Goal: Task Accomplishment & Management: Use online tool/utility

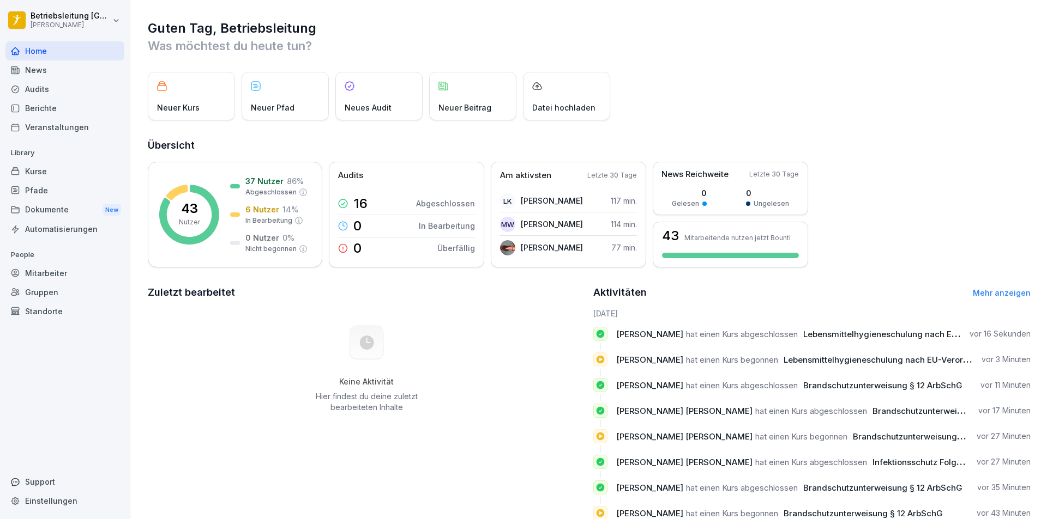
click at [75, 111] on div "Berichte" at bounding box center [64, 108] width 119 height 19
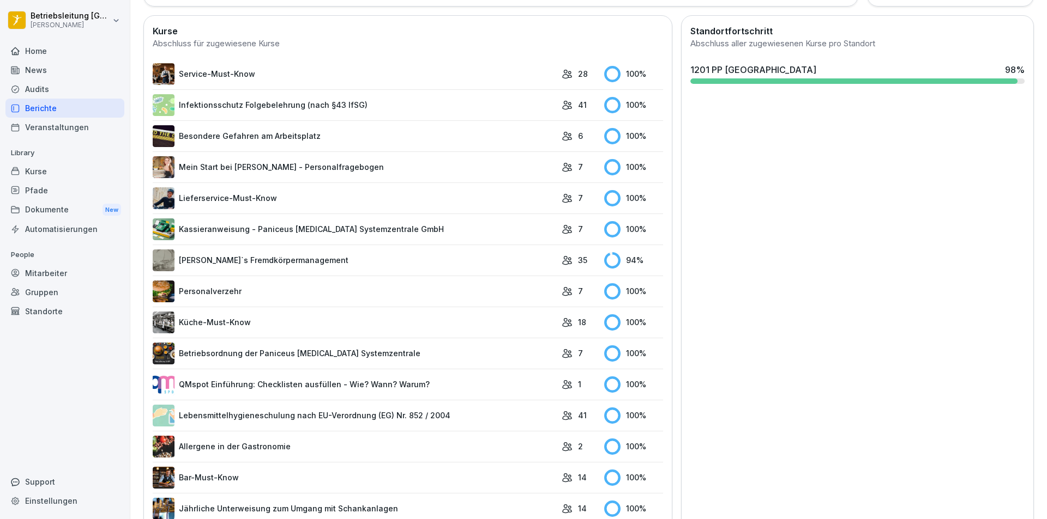
scroll to position [519, 0]
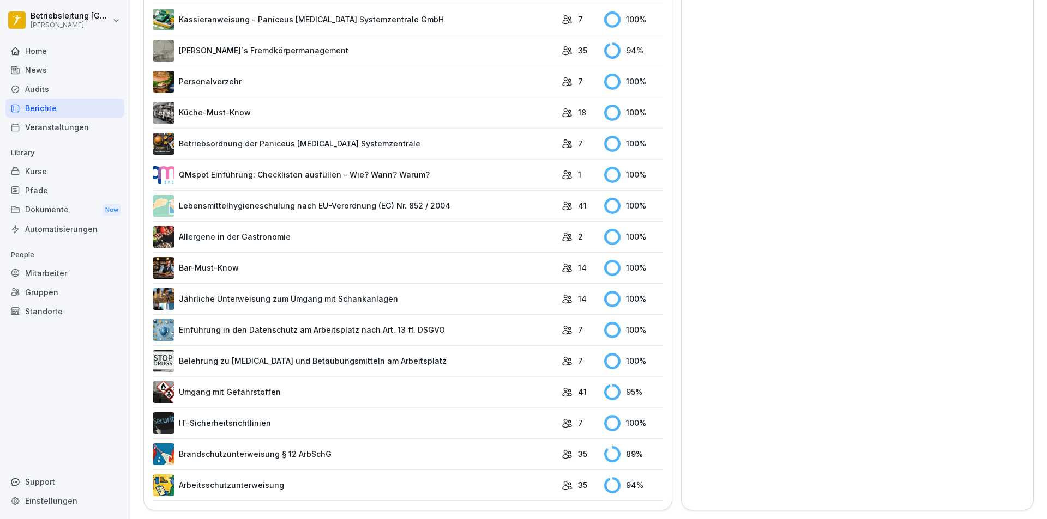
click at [519, 451] on link "Brandschutzunterweisung § 12 ArbSchG" at bounding box center [354, 455] width 403 height 22
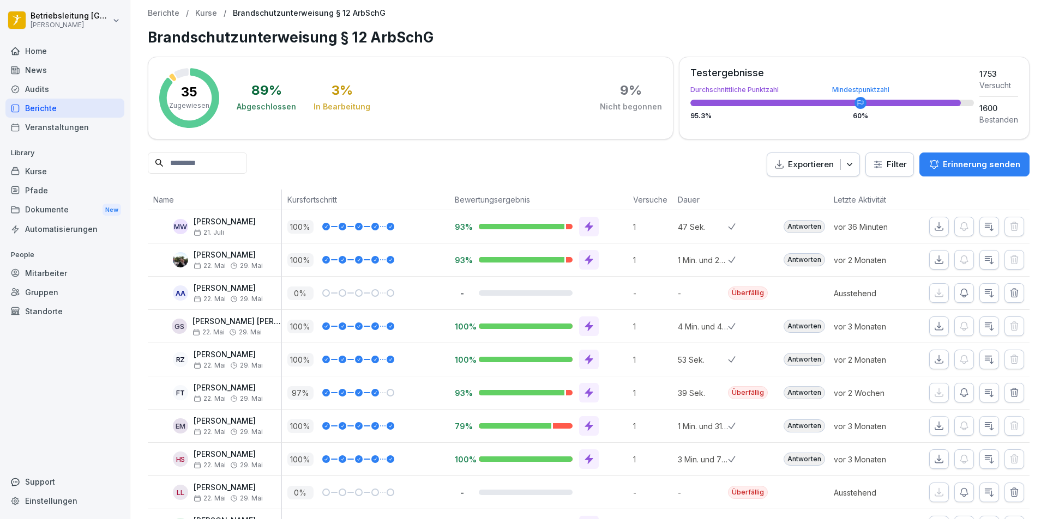
click at [58, 272] on div "Mitarbeiter" at bounding box center [64, 273] width 119 height 19
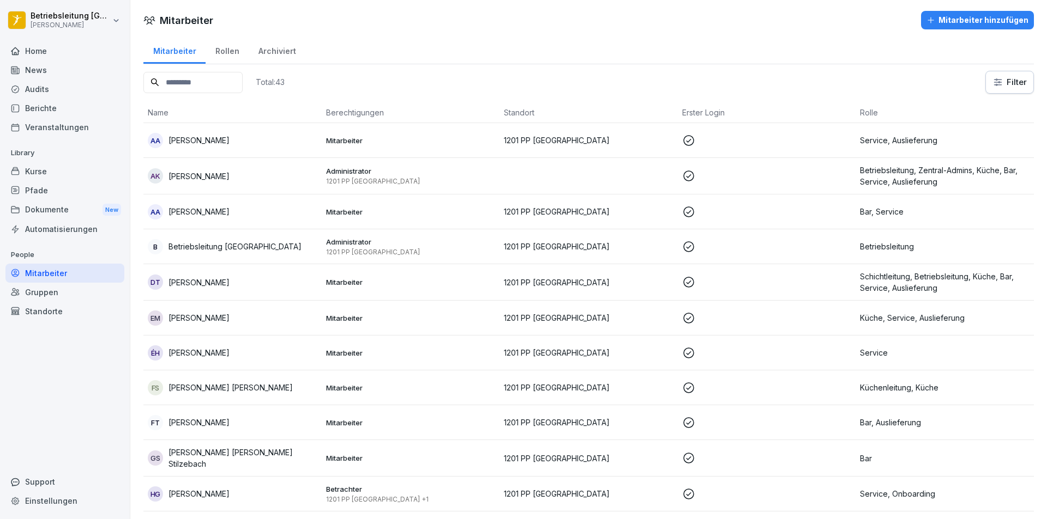
click at [737, 134] on p at bounding box center [767, 140] width 170 height 13
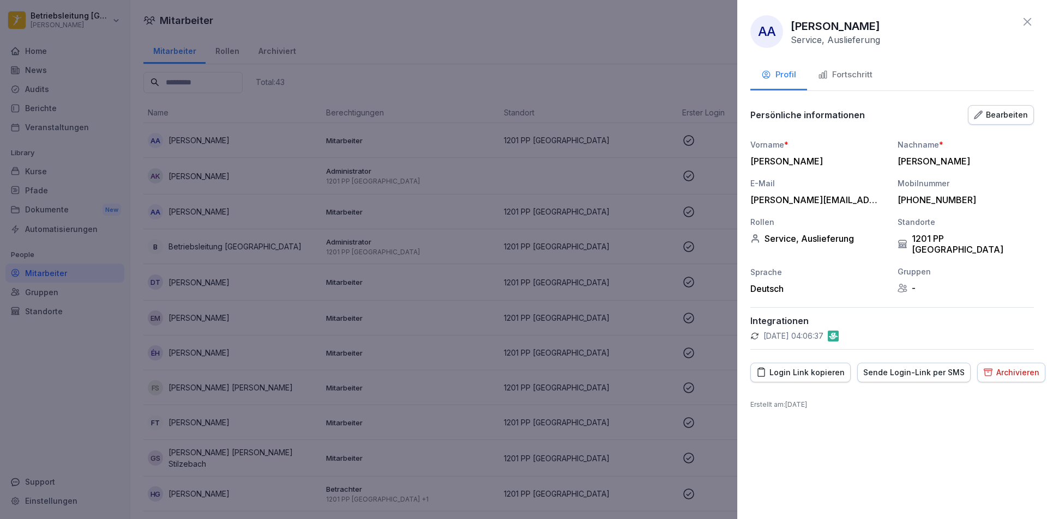
click at [817, 367] on div "Login Link kopieren" at bounding box center [800, 373] width 88 height 12
